Goal: Information Seeking & Learning: Learn about a topic

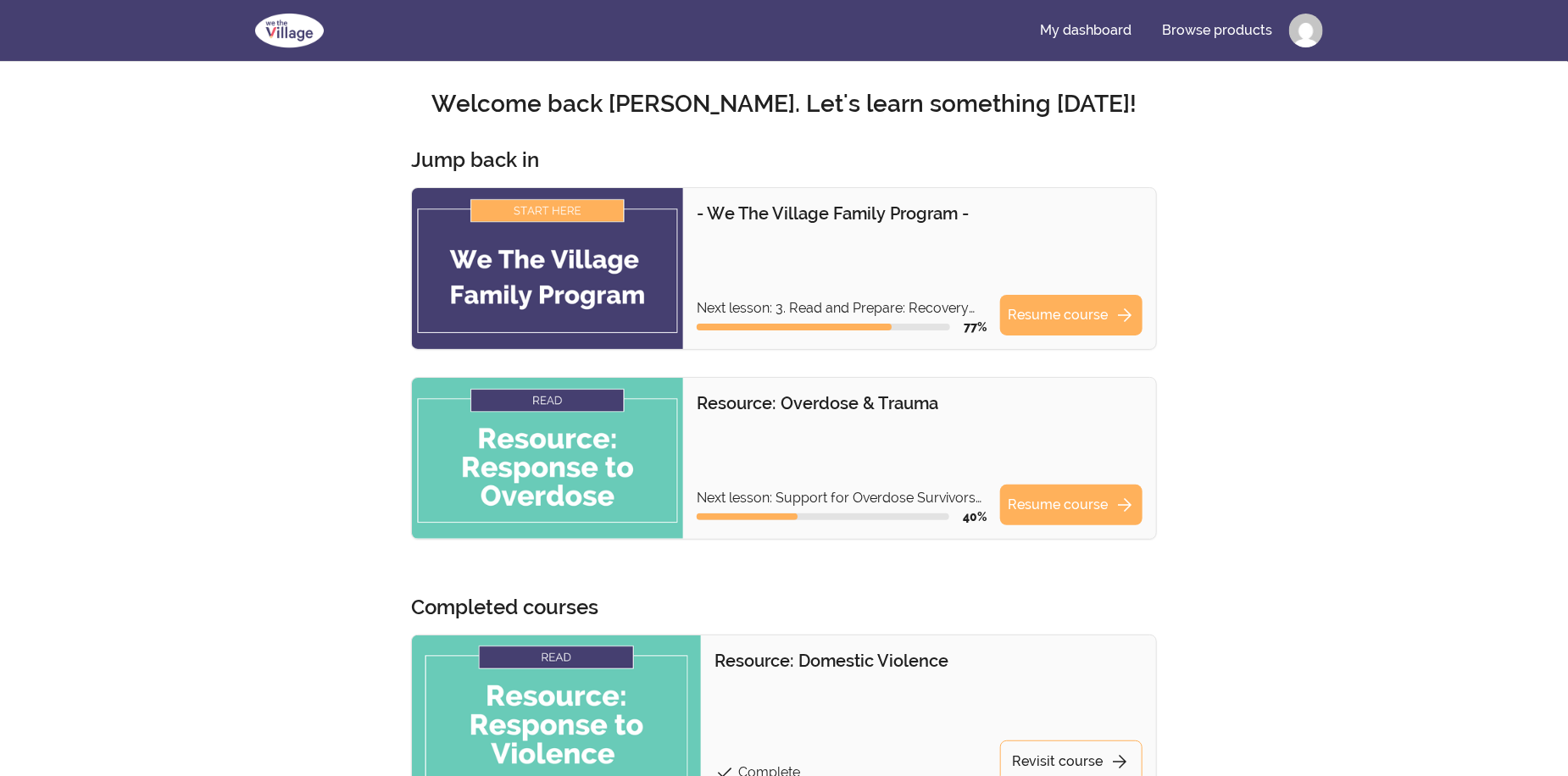
click at [587, 281] on img at bounding box center [548, 269] width 272 height 161
click at [1093, 315] on link "Resume course arrow_forward" at bounding box center [1070, 315] width 142 height 41
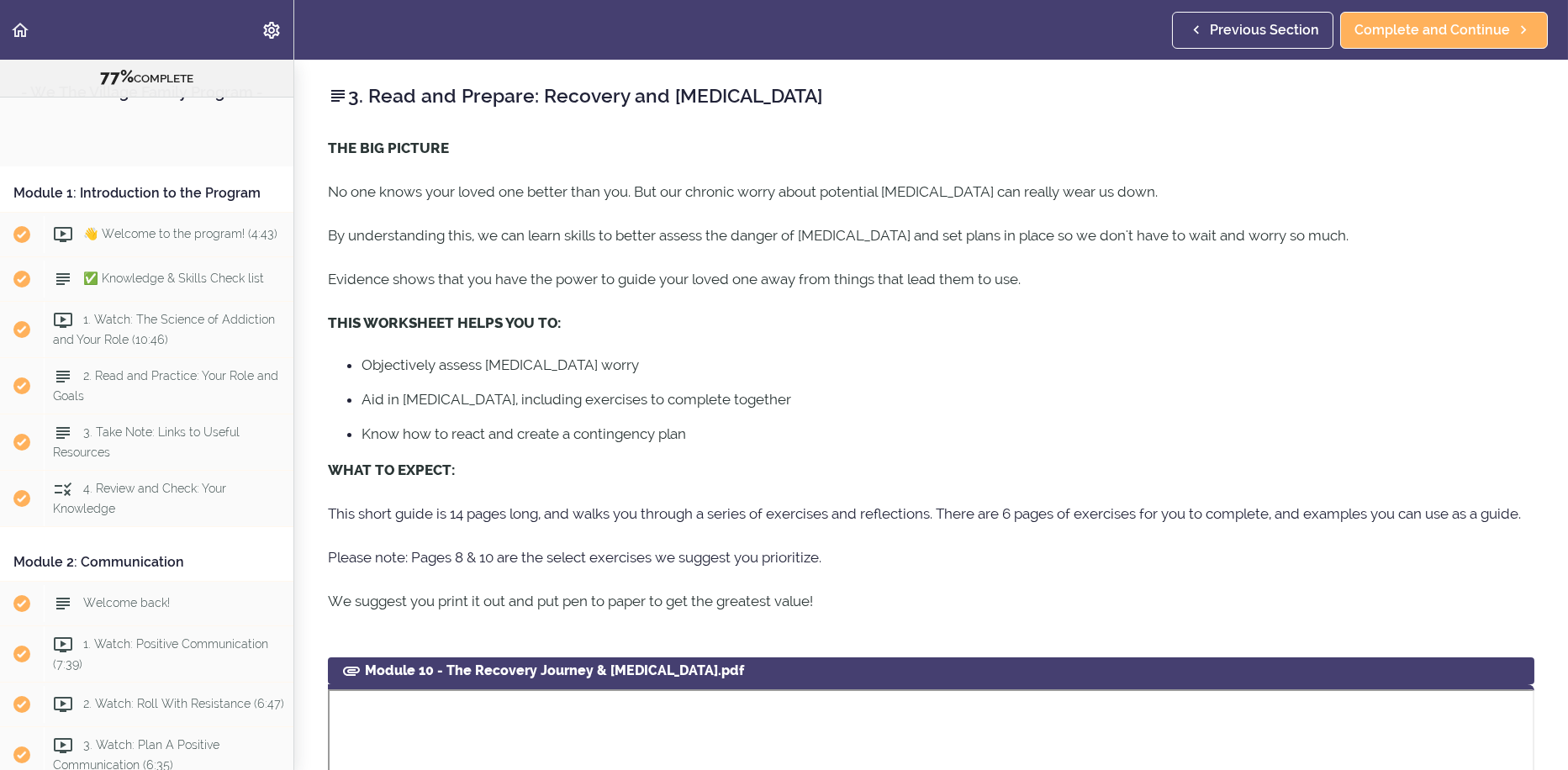
scroll to position [3748, 0]
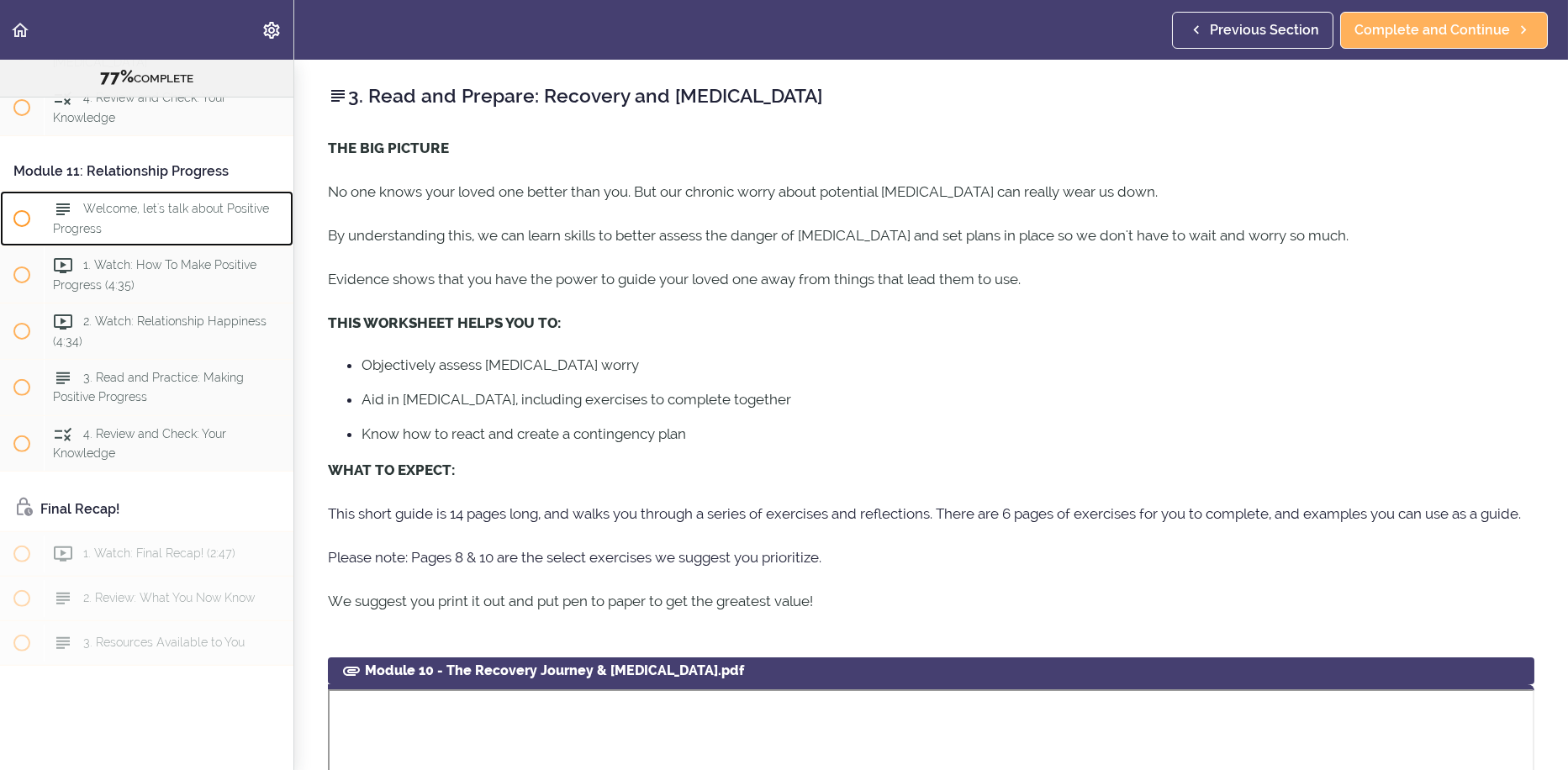
click at [195, 235] on span "Welcome, let's talk about Positive Progress" at bounding box center [161, 218] width 216 height 33
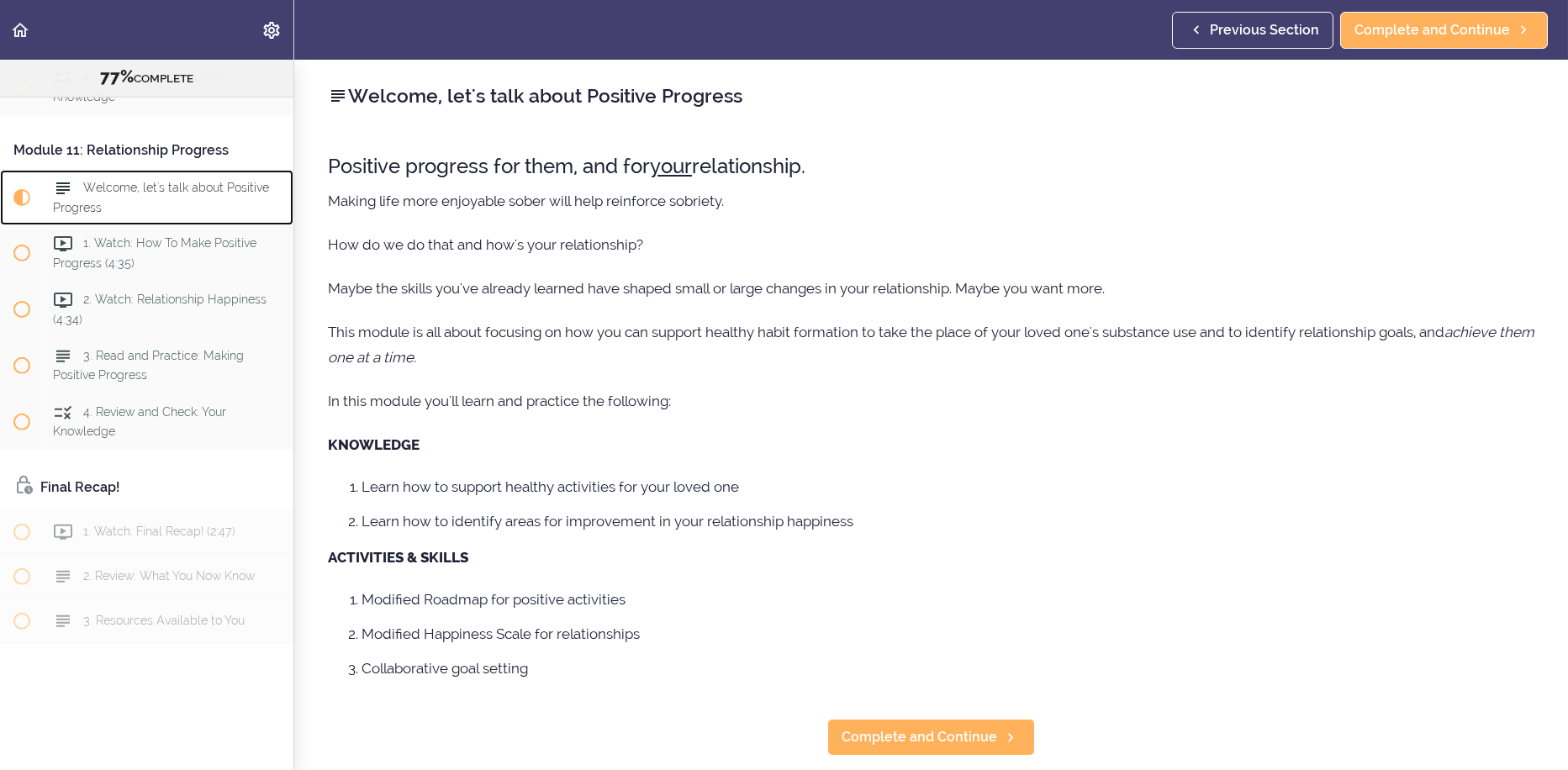
scroll to position [3863, 0]
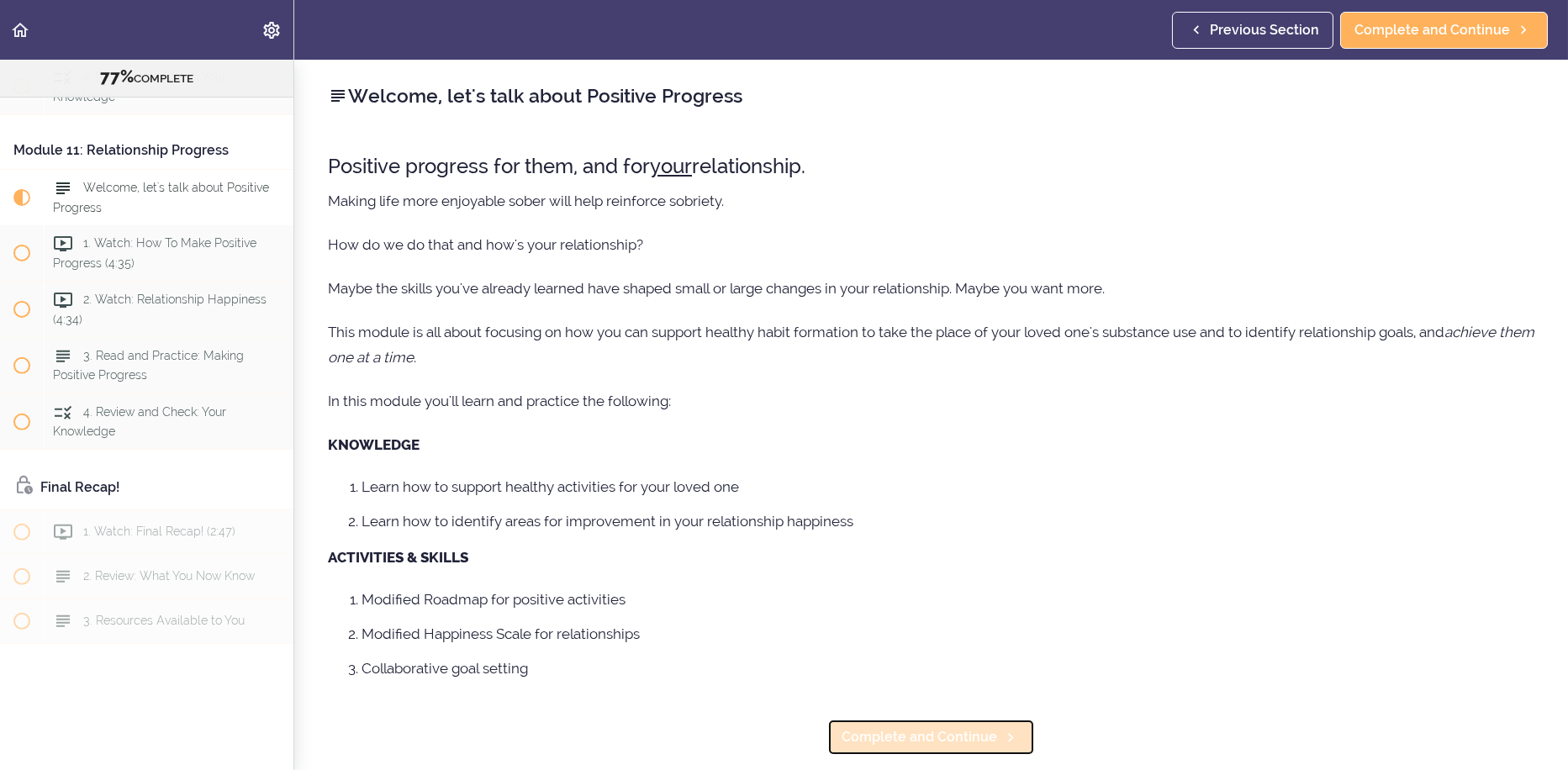
click at [960, 736] on span "Complete and Continue" at bounding box center [919, 738] width 155 height 20
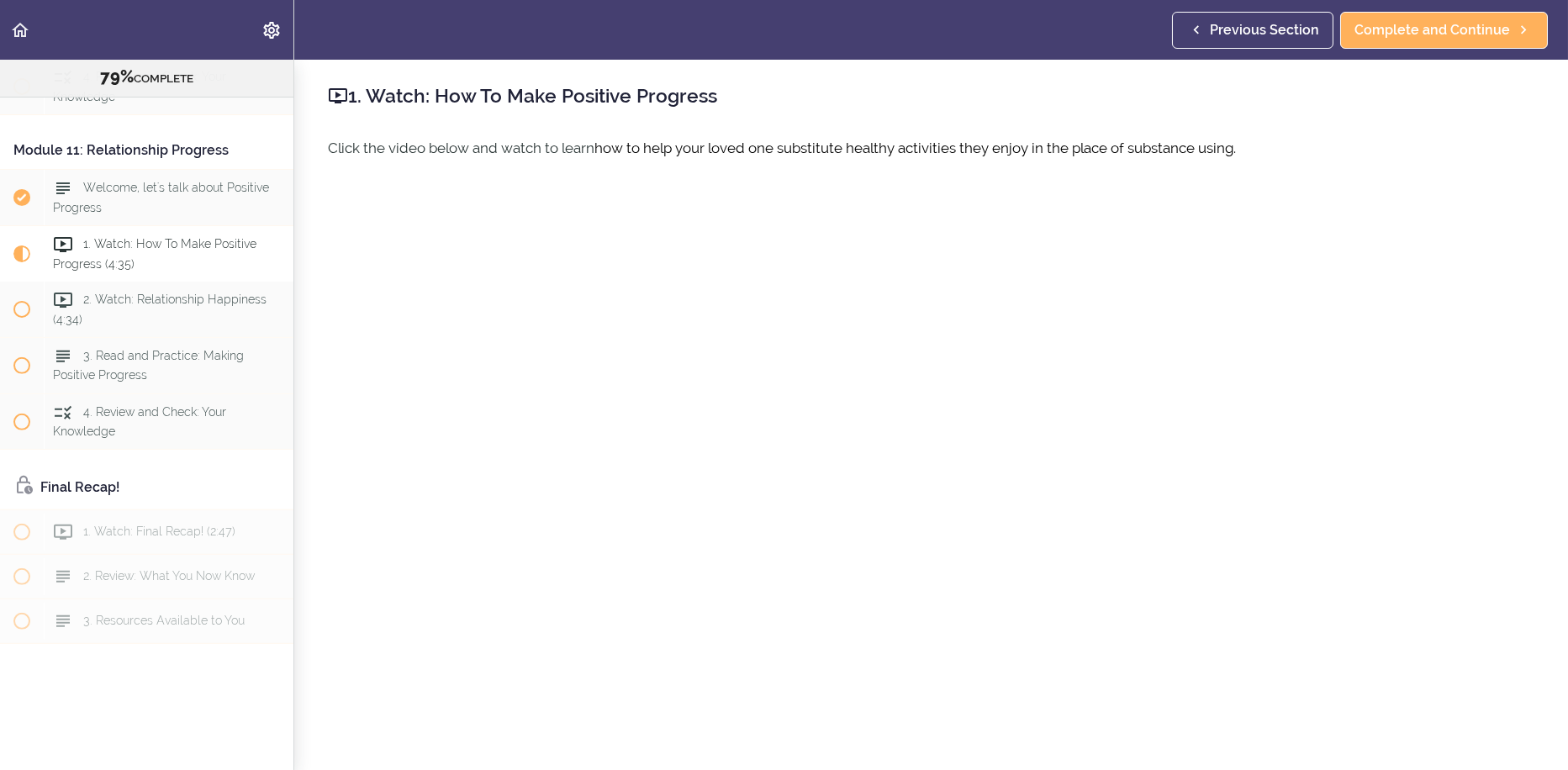
scroll to position [182, 0]
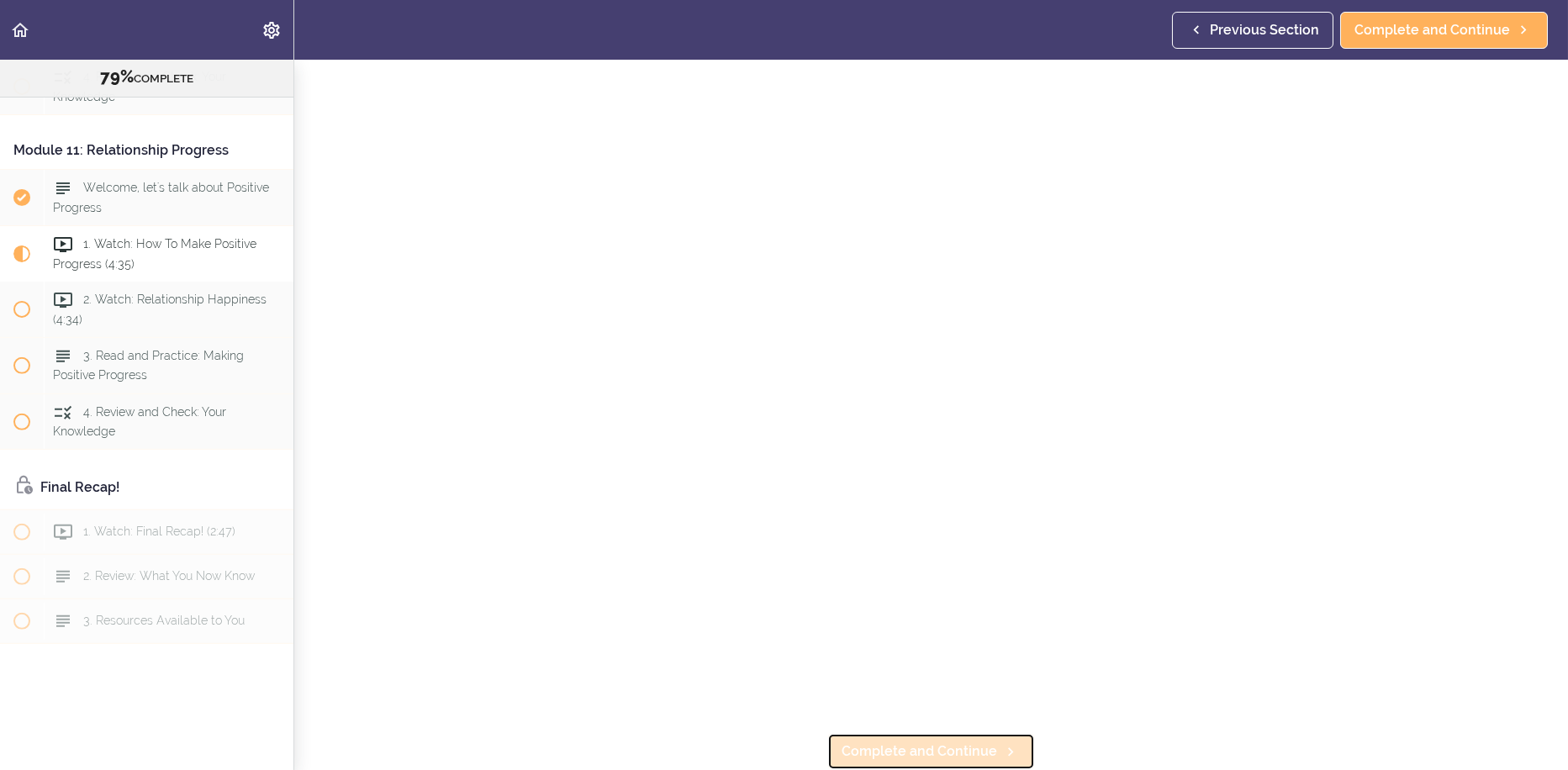
click at [959, 742] on span "Complete and Continue" at bounding box center [919, 752] width 155 height 20
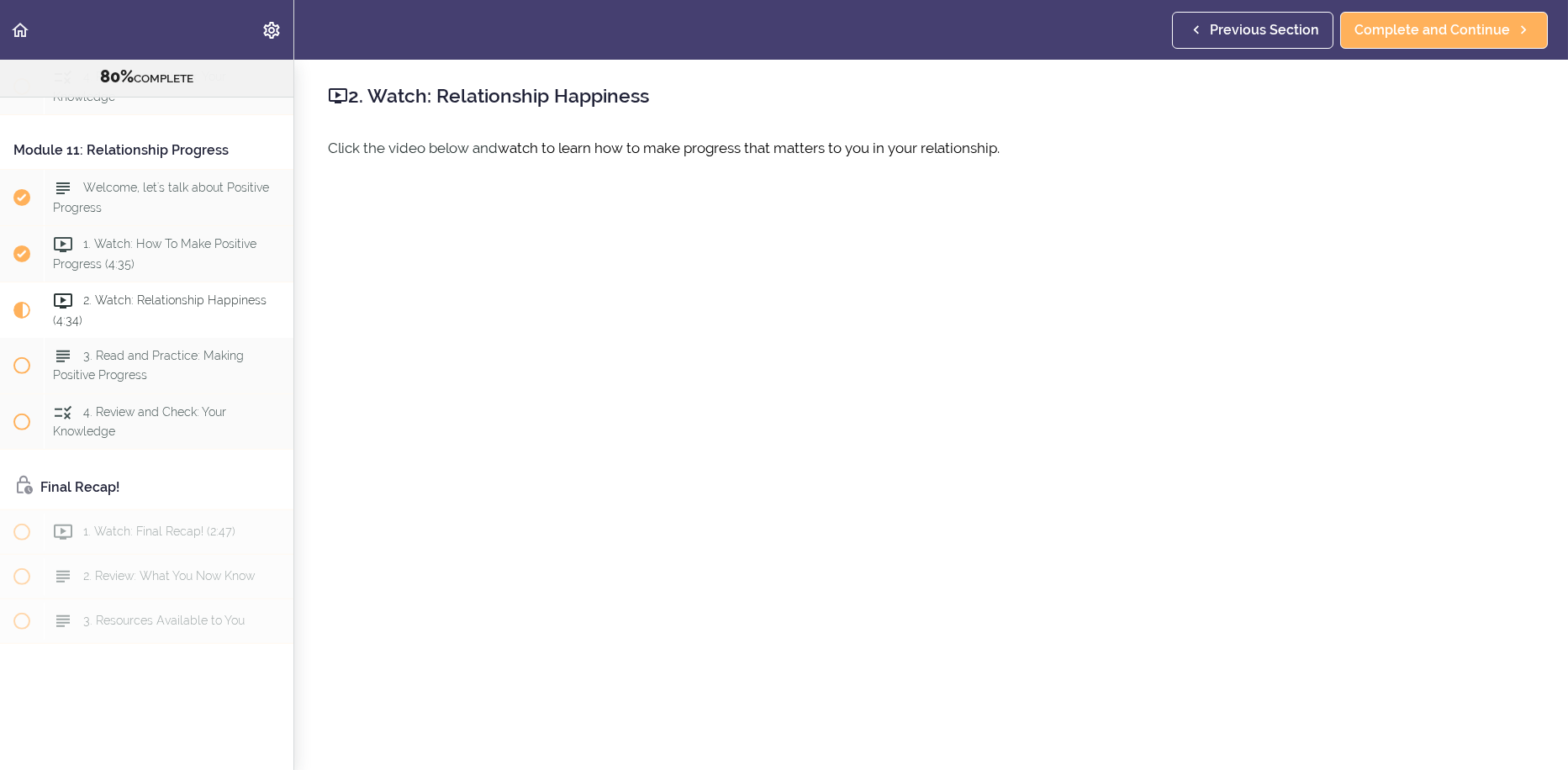
scroll to position [182, 0]
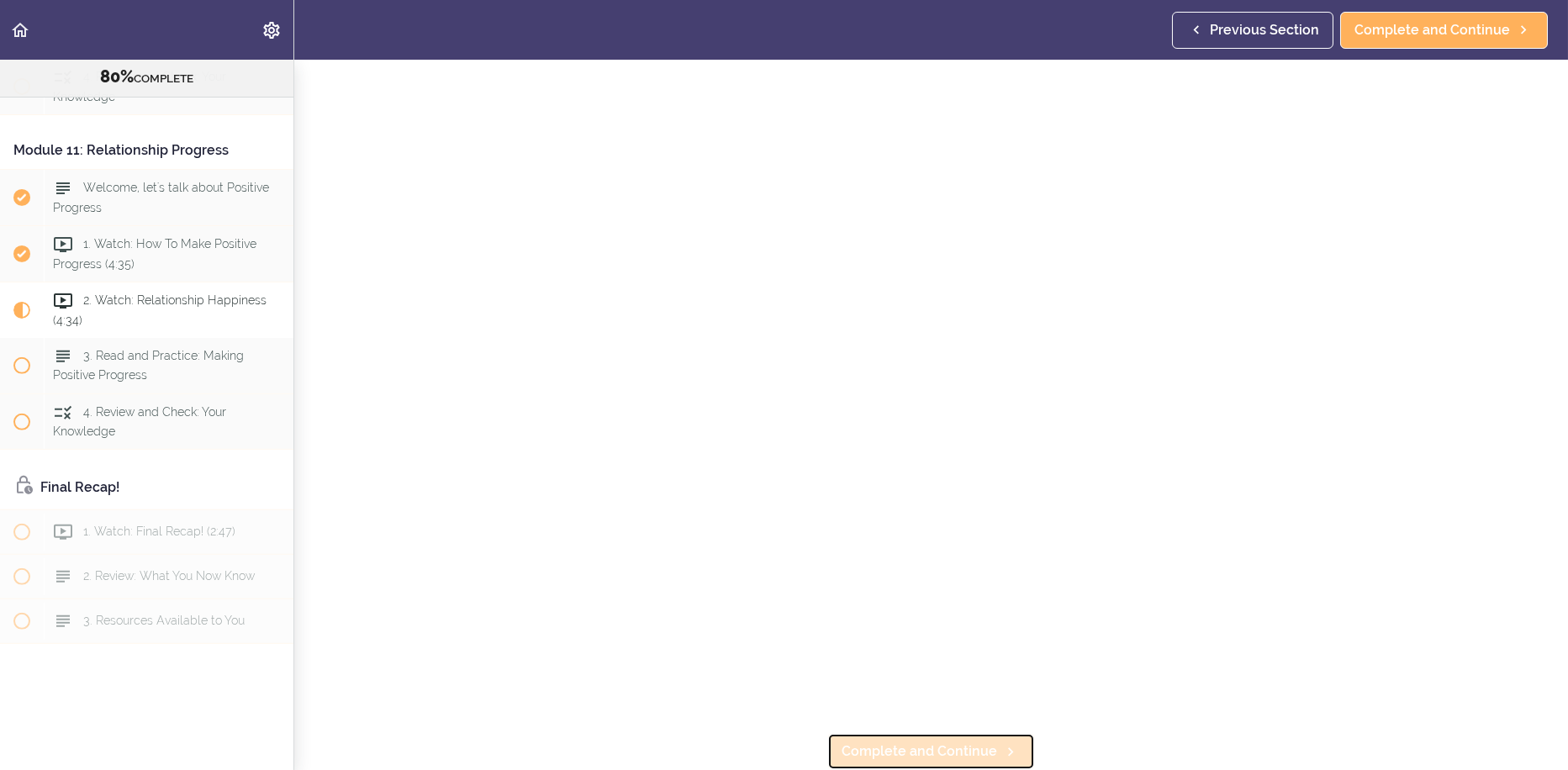
click at [959, 742] on span "Complete and Continue" at bounding box center [919, 752] width 155 height 20
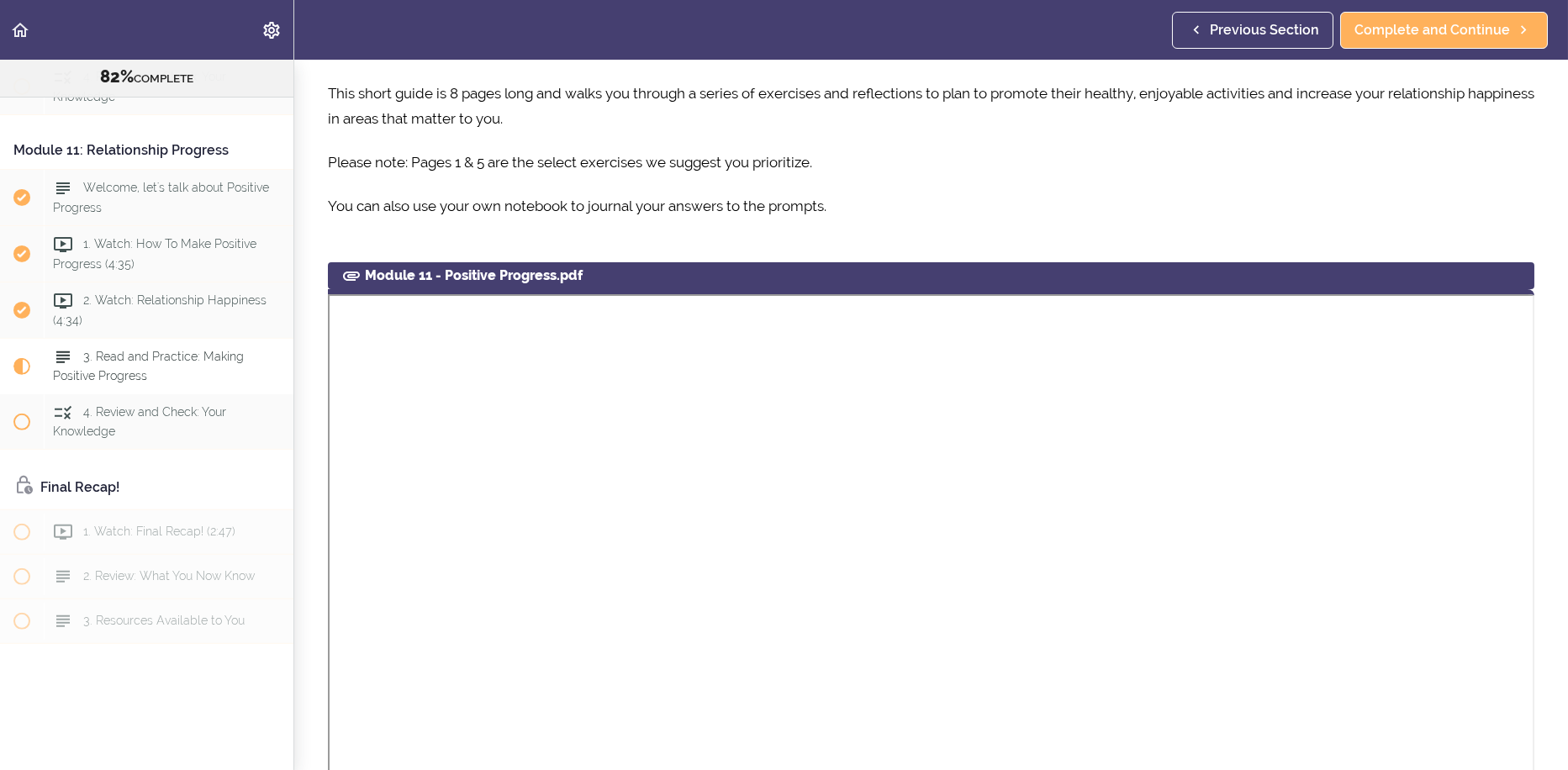
scroll to position [851, 0]
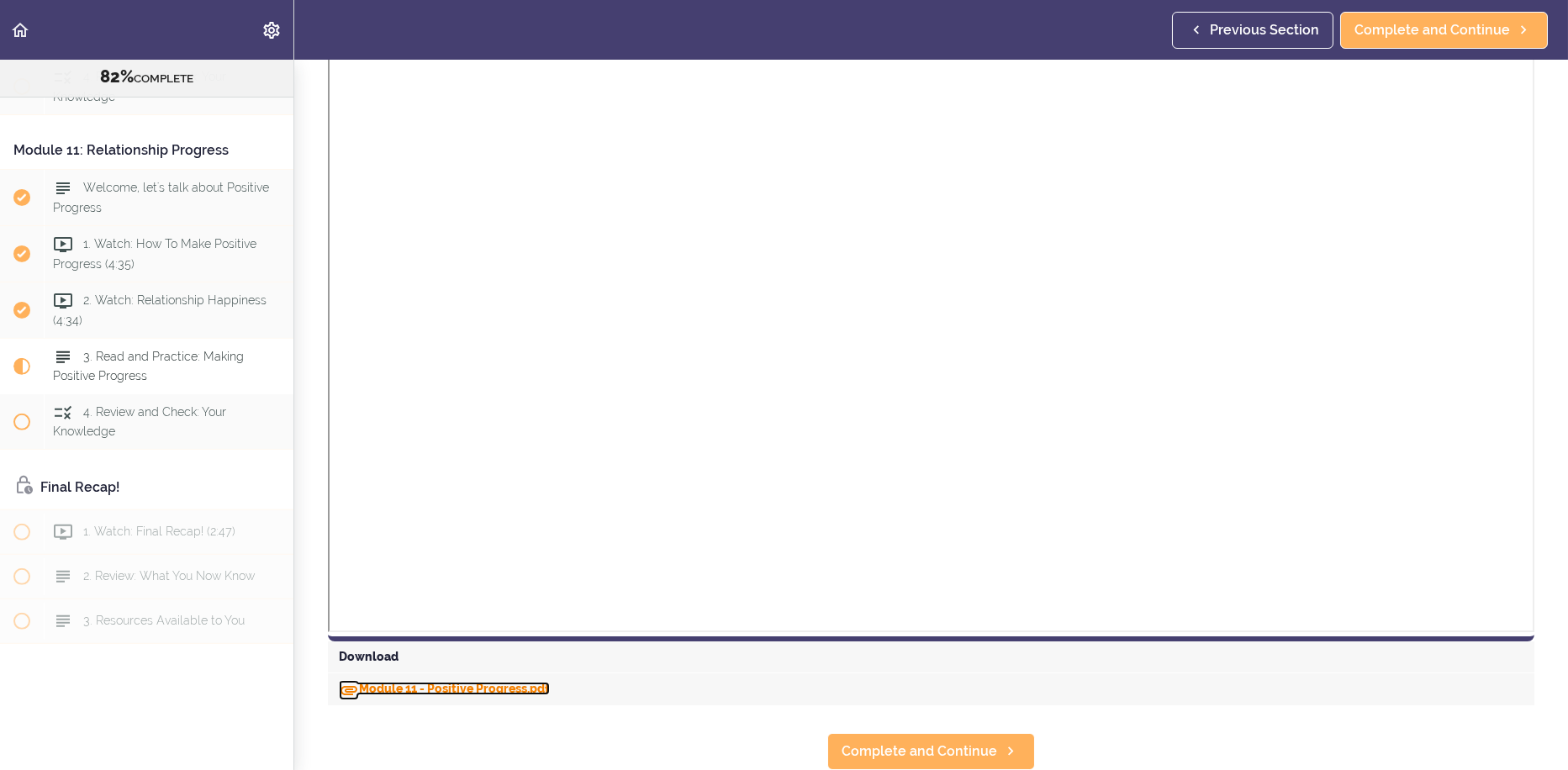
click at [464, 682] on link "Module 11 - Positive Progress.pdf" at bounding box center [444, 688] width 211 height 13
